Goal: Transaction & Acquisition: Purchase product/service

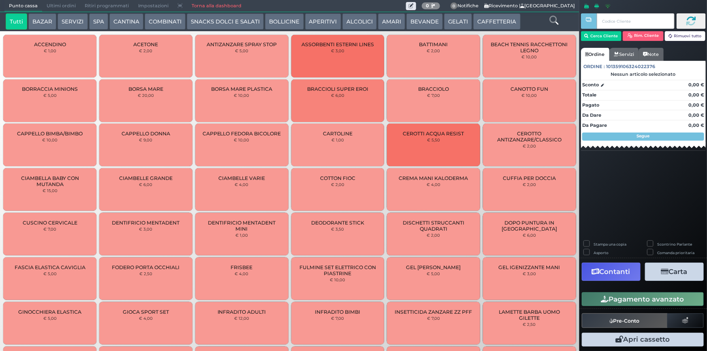
click at [409, 17] on button "BEVANDE" at bounding box center [425, 21] width 36 height 16
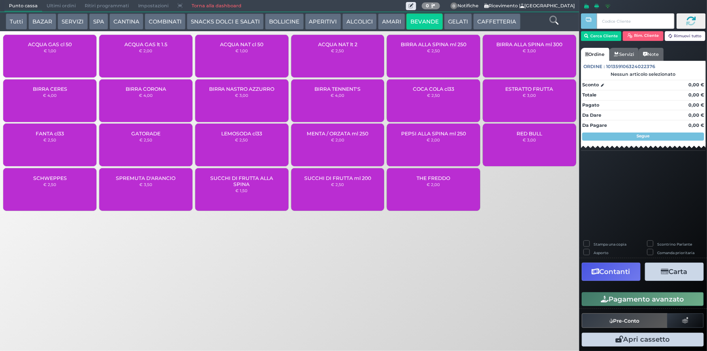
click at [362, 62] on div "ACQUA NAT lt 2 € 2,50" at bounding box center [337, 56] width 93 height 43
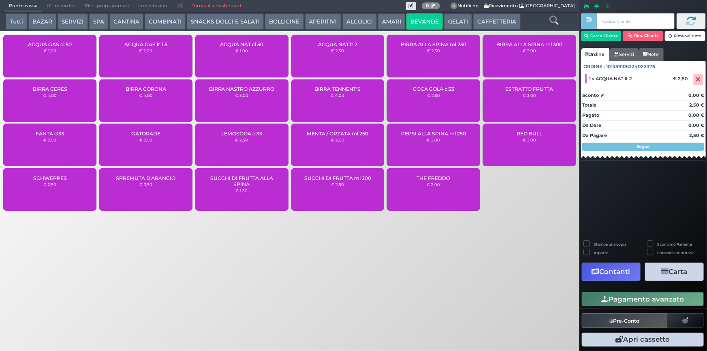
click at [628, 299] on button "Pagamento avanzato" at bounding box center [643, 299] width 122 height 14
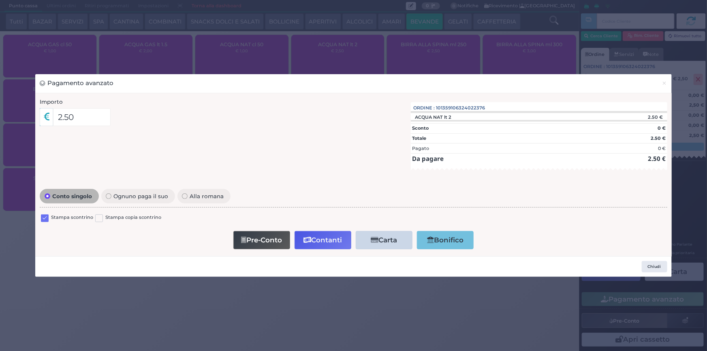
click at [44, 219] on label at bounding box center [45, 218] width 8 height 8
click at [0, 0] on input "checkbox" at bounding box center [0, 0] width 0 height 0
click at [328, 238] on button "Contanti" at bounding box center [323, 240] width 57 height 18
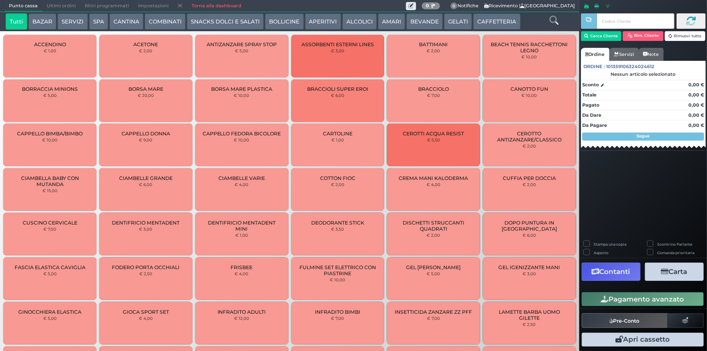
click at [74, 3] on span "Ultimi ordini" at bounding box center [61, 5] width 38 height 11
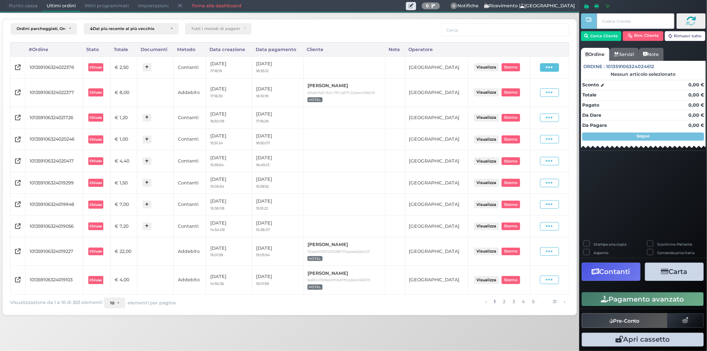
click at [548, 70] on icon at bounding box center [549, 68] width 7 height 8
click at [529, 87] on span "Ristampa Pre-Conto" at bounding box center [532, 91] width 33 height 14
click at [25, 7] on span "Punto cassa" at bounding box center [23, 5] width 38 height 11
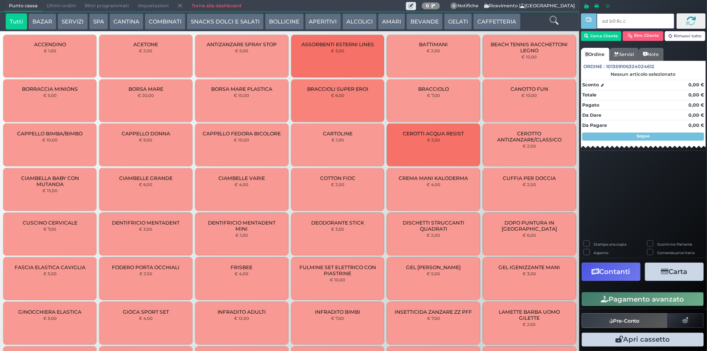
type input "ad b0 6c c3"
